Goal: Information Seeking & Learning: Learn about a topic

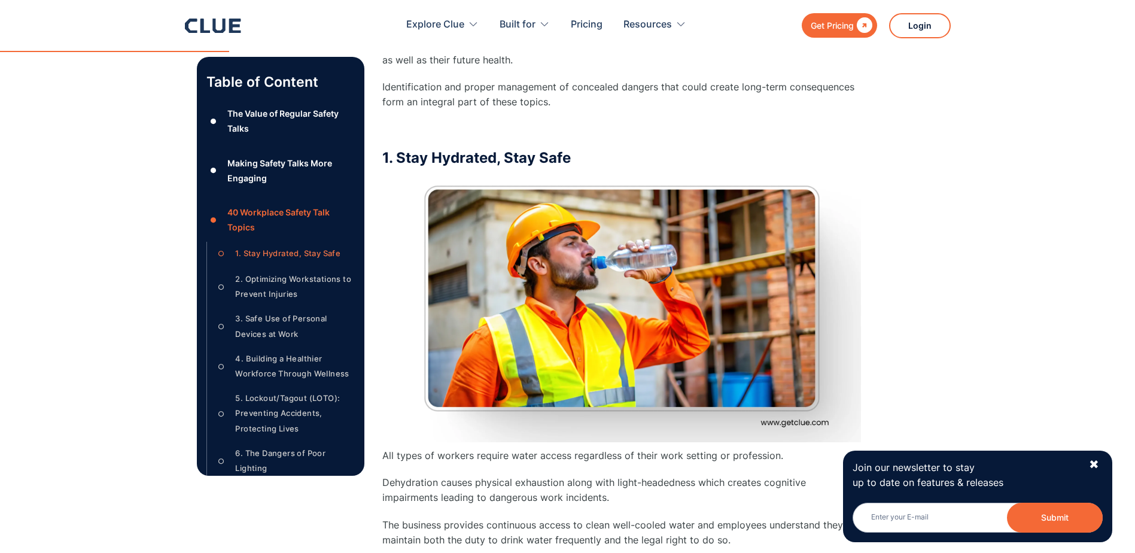
scroll to position [1675, 0]
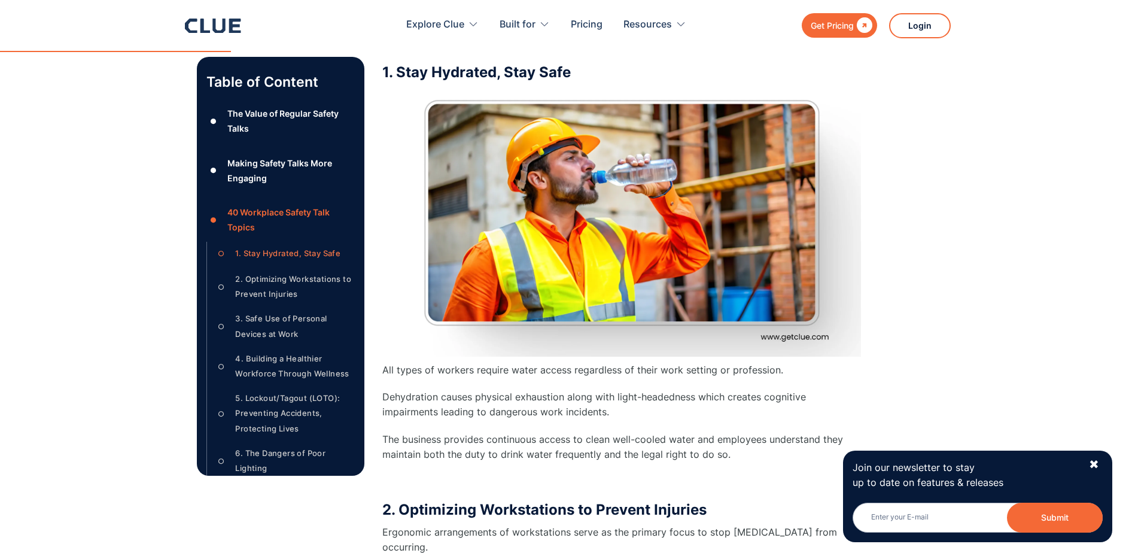
click at [263, 253] on div "1. Stay Hydrated, Stay Safe" at bounding box center [287, 253] width 105 height 15
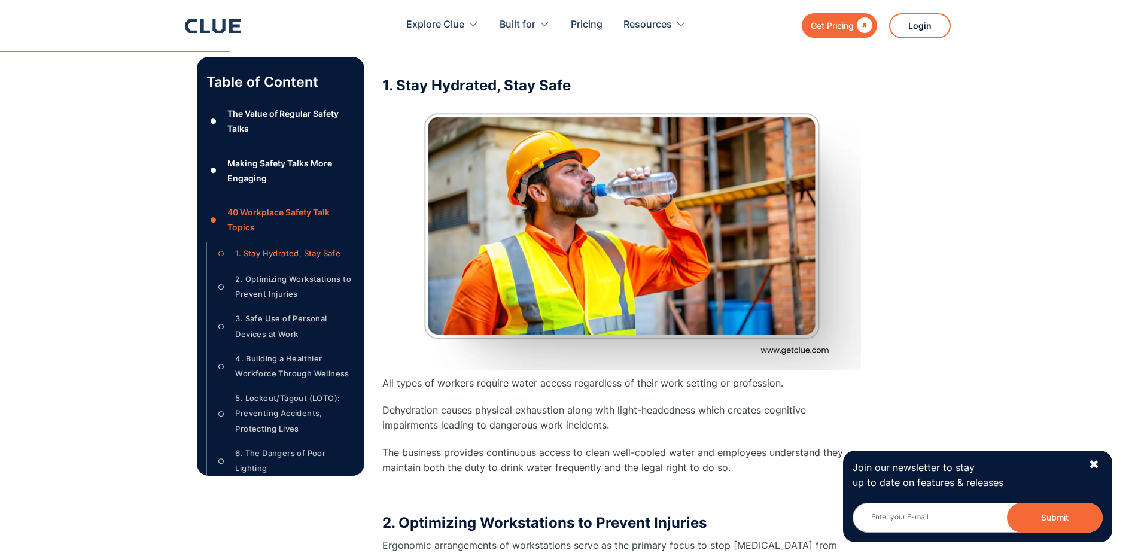
click at [264, 253] on div "1. Stay Hydrated, Stay Safe" at bounding box center [287, 253] width 105 height 15
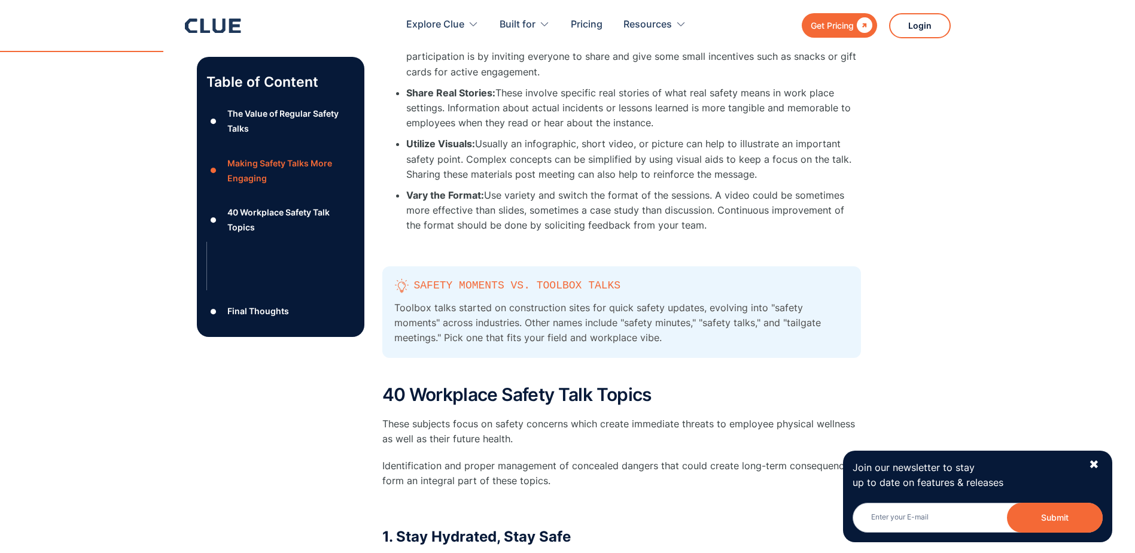
scroll to position [1183, 0]
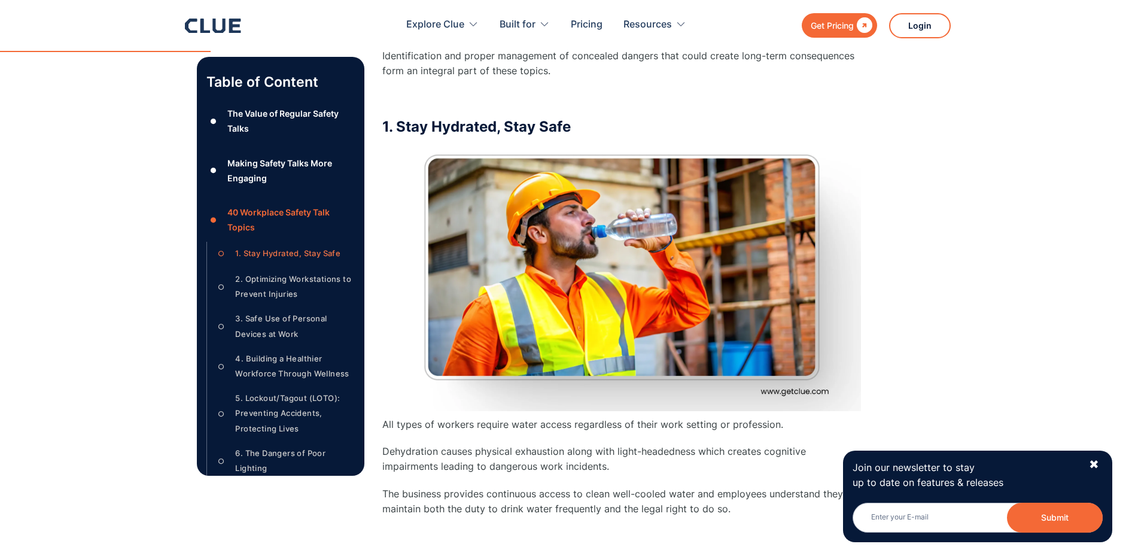
scroll to position [1675, 0]
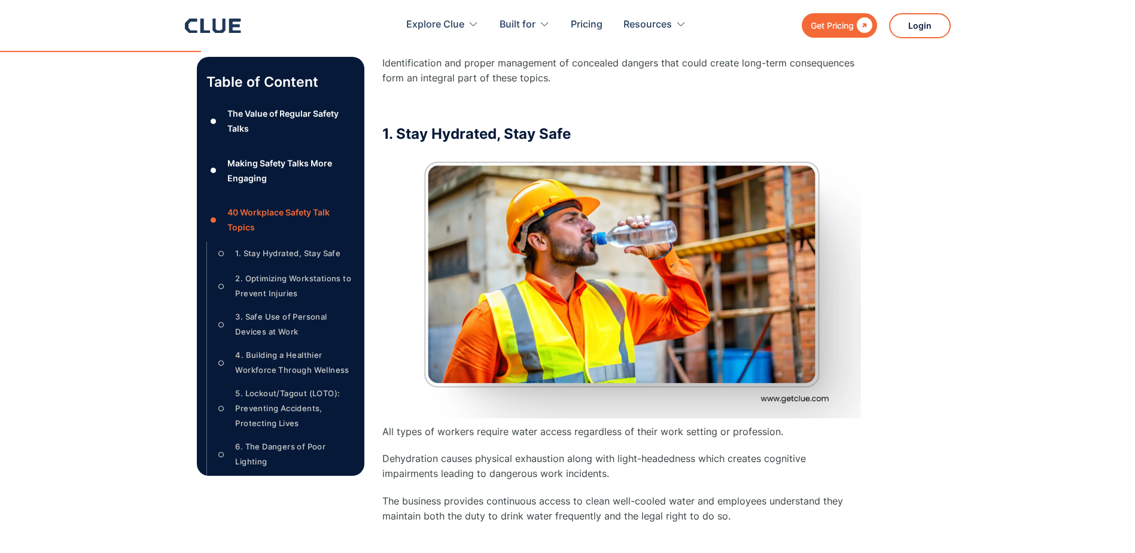
scroll to position [1615, 0]
